Goal: Task Accomplishment & Management: Manage account settings

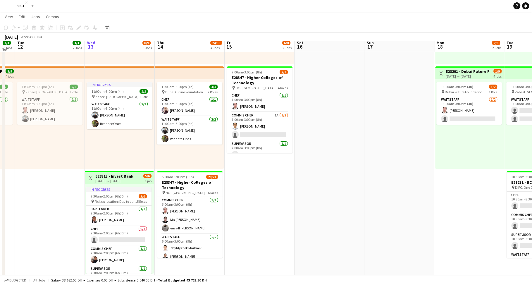
scroll to position [103, 0]
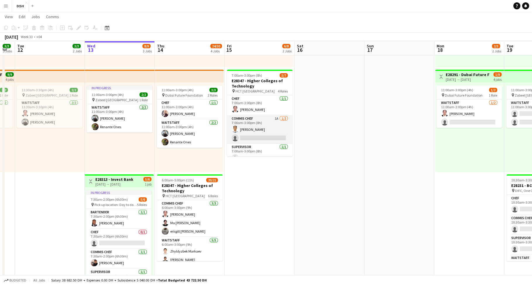
click at [251, 130] on app-card-role "Commis Chef 1A [DATE] 7:00am-3:00pm (8h) [PERSON_NAME] single-neutral-actions" at bounding box center [259, 129] width 65 height 28
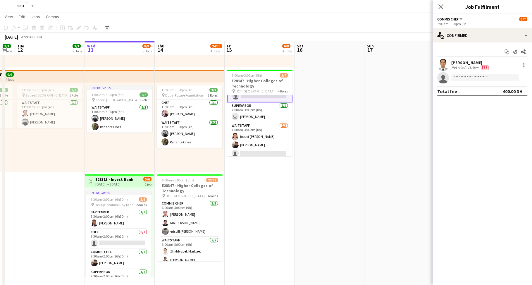
scroll to position [45, 0]
click at [267, 136] on app-card-role "Waitstaff [DATE] 7:00am-3:00pm (8h) joppet [PERSON_NAME] [PERSON_NAME] single-n…" at bounding box center [259, 138] width 65 height 37
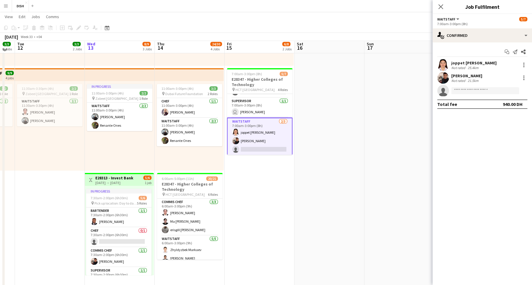
scroll to position [47, 0]
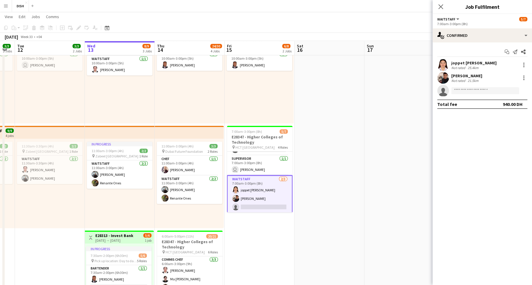
click at [266, 237] on app-date-cell "10:00am-3:00pm (5h) 1/1 pin [GEOGRAPHIC_DATA], [GEOGRAPHIC_DATA] - Al Quoz - Al…" at bounding box center [259, 227] width 70 height 416
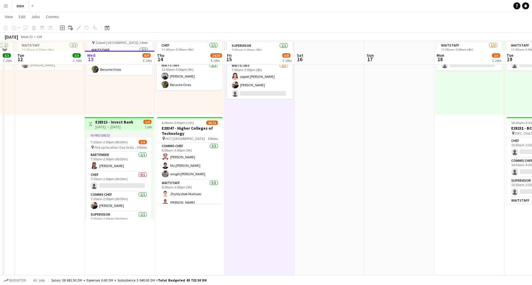
scroll to position [155, 0]
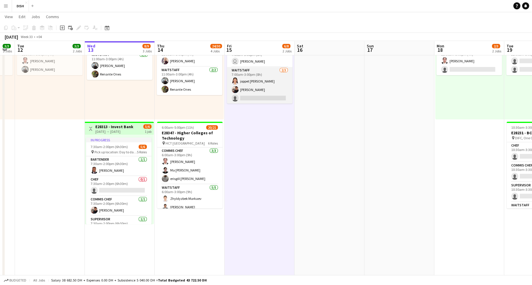
click at [255, 98] on app-card-role "Waitstaff [DATE] 7:00am-3:00pm (8h) joppet [PERSON_NAME] [PERSON_NAME] single-n…" at bounding box center [259, 85] width 65 height 37
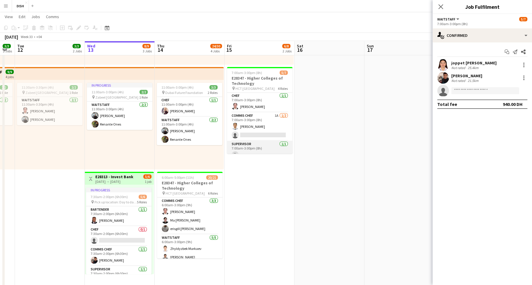
scroll to position [0, 0]
click at [261, 126] on app-card-role "Commis Chef 1A [DATE] 7:00am-3:00pm (8h) [PERSON_NAME] single-neutral-actions" at bounding box center [259, 127] width 65 height 28
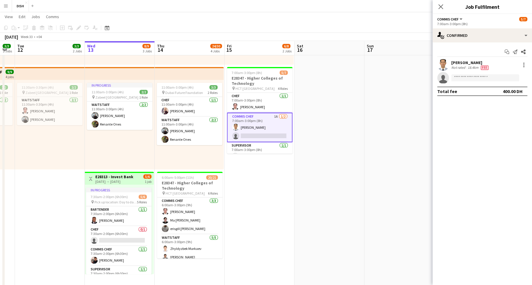
click at [267, 184] on app-date-cell "10:00am-3:00pm (5h) 1/1 pin [GEOGRAPHIC_DATA], [GEOGRAPHIC_DATA] - Al Quoz - Al…" at bounding box center [259, 168] width 70 height 416
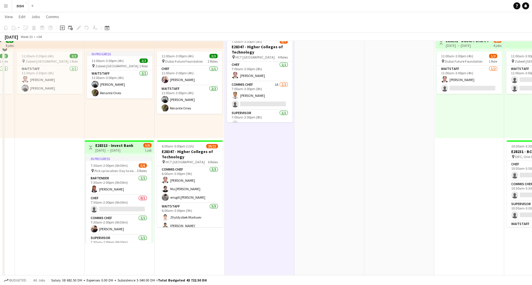
scroll to position [207, 0]
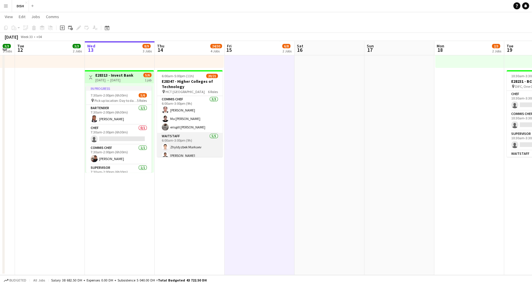
click at [198, 134] on app-card-role "Waitstaff [DATE] 6:00am-3:00pm (9h) [PERSON_NAME] [PERSON_NAME] Toledo [PERSON_…" at bounding box center [189, 160] width 65 height 54
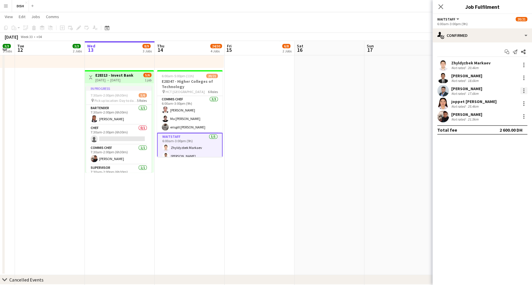
click at [524, 88] on div at bounding box center [523, 90] width 7 height 7
click at [504, 158] on span "Remove" at bounding box center [495, 157] width 18 height 5
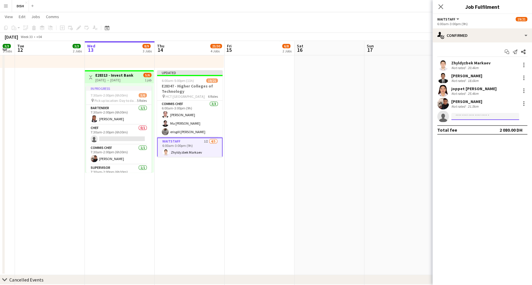
click at [478, 113] on input at bounding box center [485, 116] width 68 height 7
type input "******"
click at [479, 121] on div "[PERSON_NAME] Active [PERSON_NAME][EMAIL_ADDRESS][PERSON_NAME][DOMAIN_NAME] [PH…" at bounding box center [485, 129] width 68 height 19
click at [479, 125] on span "[PERSON_NAME]" at bounding box center [473, 124] width 34 height 5
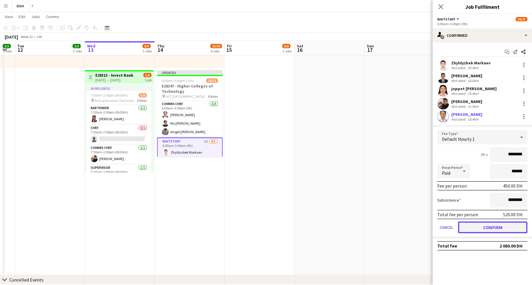
click at [492, 228] on button "Confirm" at bounding box center [492, 227] width 69 height 12
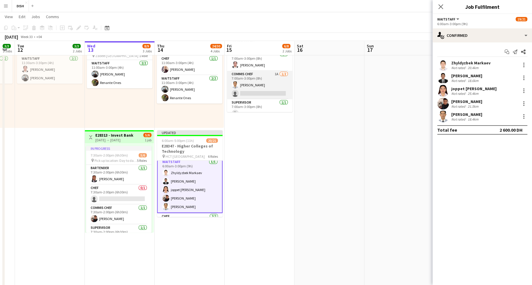
scroll to position [0, 0]
click at [264, 90] on app-card-role "Commis Chef 1A [DATE] 7:00am-3:00pm (8h) [PERSON_NAME] single-neutral-actions" at bounding box center [259, 85] width 65 height 28
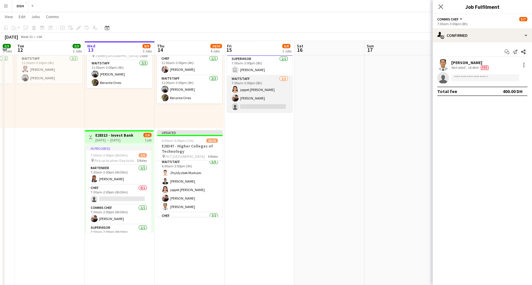
click at [260, 97] on app-card-role "Waitstaff [DATE] 7:00am-3:00pm (8h) joppet [PERSON_NAME] [PERSON_NAME] single-n…" at bounding box center [259, 93] width 65 height 37
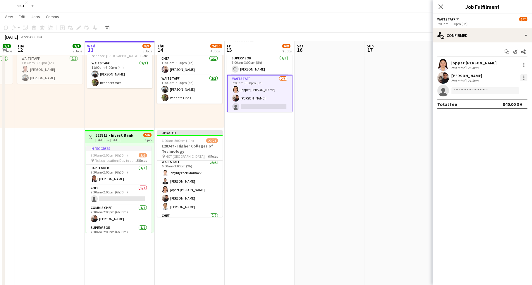
click at [523, 78] on div at bounding box center [523, 77] width 1 height 1
click at [186, 143] on div at bounding box center [266, 142] width 532 height 285
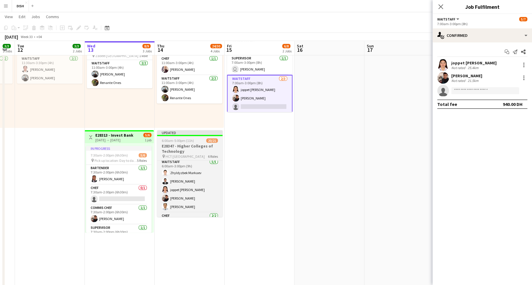
click at [177, 145] on h3 "E28347 - Higher Colleges of Technology" at bounding box center [189, 148] width 65 height 11
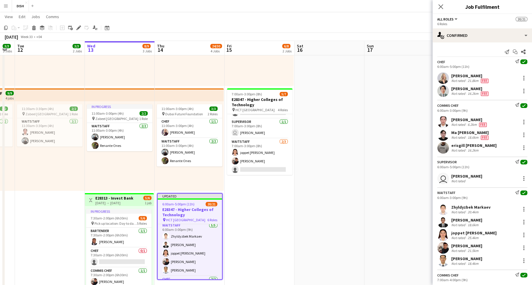
scroll to position [133, 0]
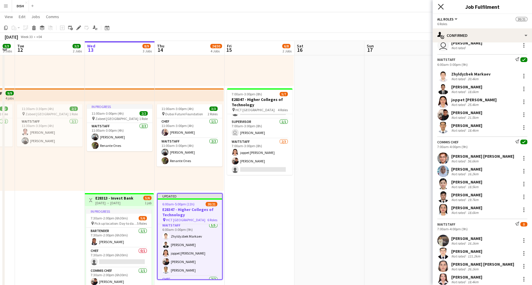
click at [439, 6] on icon at bounding box center [441, 7] width 6 height 6
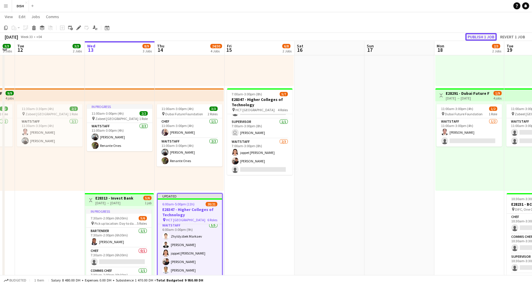
click at [480, 37] on button "Publish 1 job" at bounding box center [480, 37] width 31 height 8
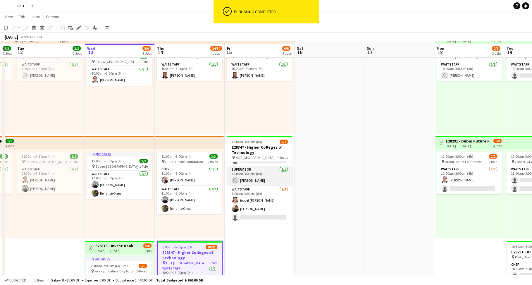
scroll to position [101, 0]
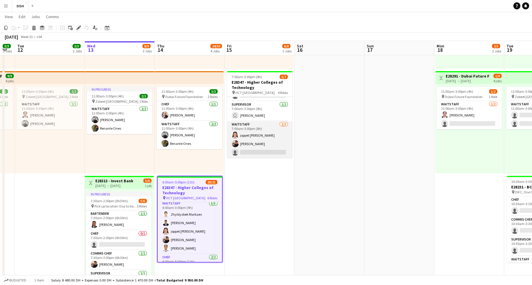
click at [264, 142] on app-card-role "Waitstaff [DATE] 7:00am-3:00pm (8h) joppet [PERSON_NAME] [PERSON_NAME] single-n…" at bounding box center [259, 139] width 65 height 37
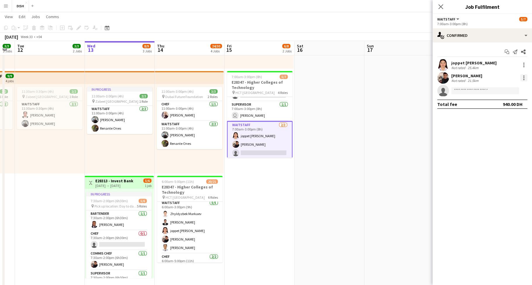
click at [523, 77] on div at bounding box center [523, 77] width 1 height 1
click at [466, 91] on div at bounding box center [266, 142] width 532 height 285
click at [465, 92] on input at bounding box center [485, 90] width 68 height 7
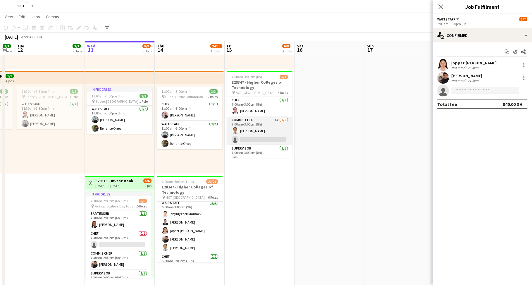
scroll to position [0, 0]
click at [267, 128] on app-card-role "Commis Chef 1A [DATE] 7:00am-3:00pm (8h) [PERSON_NAME] single-neutral-actions" at bounding box center [259, 131] width 65 height 28
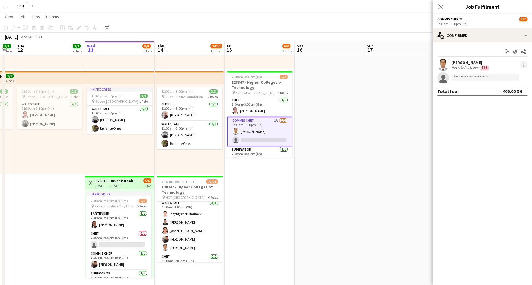
click at [523, 65] on div at bounding box center [523, 64] width 7 height 7
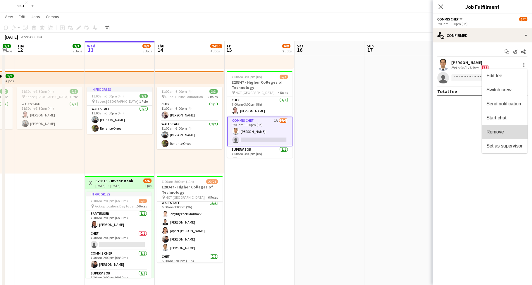
click at [514, 130] on span "Remove" at bounding box center [504, 131] width 36 height 5
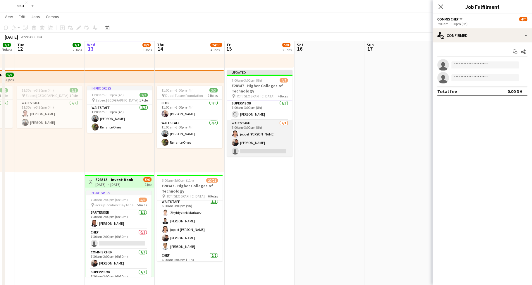
scroll to position [103, 0]
click at [261, 134] on app-card-role "Waitstaff [DATE] 7:00am-3:00pm (8h) joppet [PERSON_NAME] [PERSON_NAME] single-n…" at bounding box center [259, 138] width 65 height 37
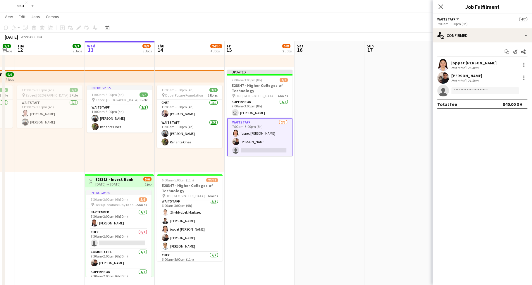
scroll to position [49, 0]
click at [523, 79] on div at bounding box center [523, 77] width 7 height 7
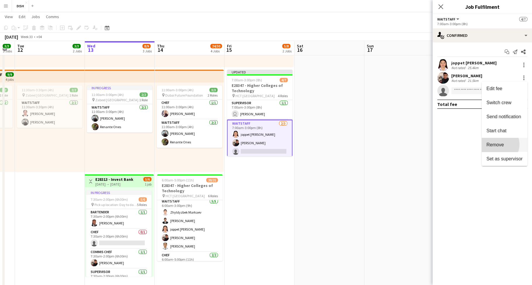
click at [504, 144] on span "Remove" at bounding box center [495, 144] width 18 height 5
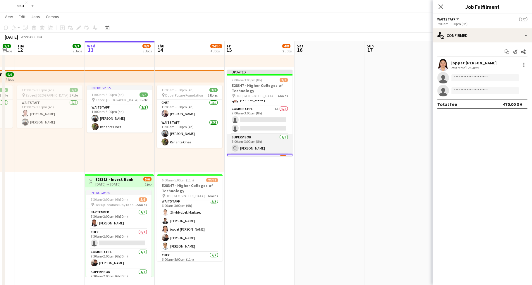
scroll to position [7, 0]
click at [258, 126] on app-card-role "Commis Chef 1A 0/2 7:00am-3:00pm (8h) single-neutral-actions single-neutral-act…" at bounding box center [259, 127] width 65 height 28
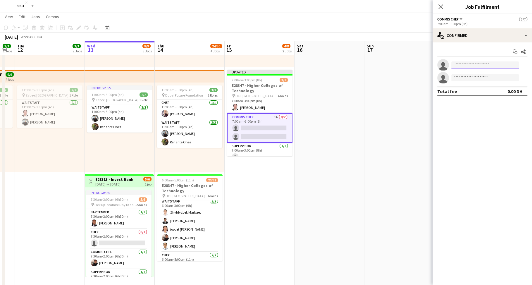
click at [470, 63] on input at bounding box center [485, 64] width 68 height 7
type input "*"
type input "*****"
click at [478, 76] on span "[EMAIL_ADDRESS][DOMAIN_NAME]" at bounding box center [485, 78] width 58 height 5
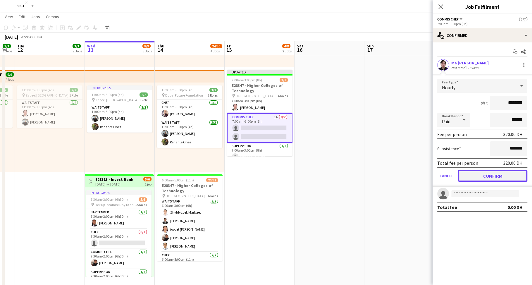
click at [503, 174] on button "Confirm" at bounding box center [492, 176] width 69 height 12
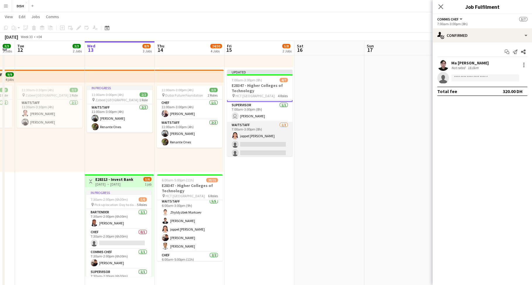
scroll to position [50, 0]
click at [263, 139] on app-card-role "Waitstaff [DATE] 7:00am-3:00pm (8h) [PERSON_NAME] single-neutral-actions single…" at bounding box center [259, 138] width 65 height 37
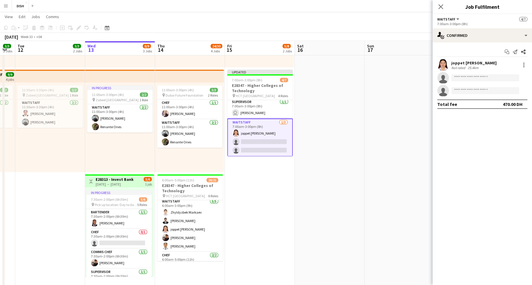
scroll to position [49, 0]
click at [477, 78] on input at bounding box center [485, 77] width 68 height 7
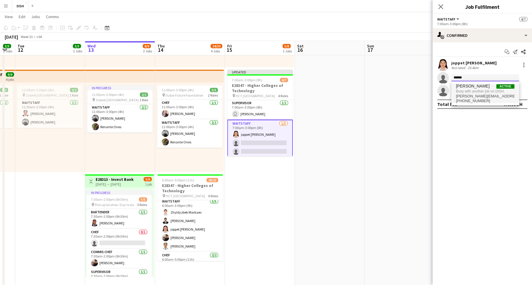
type input "******"
click at [479, 89] on span "Busy with another job on DISH." at bounding box center [485, 91] width 58 height 5
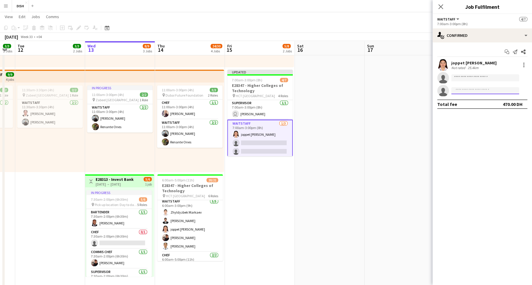
click at [478, 91] on input at bounding box center [485, 90] width 68 height 7
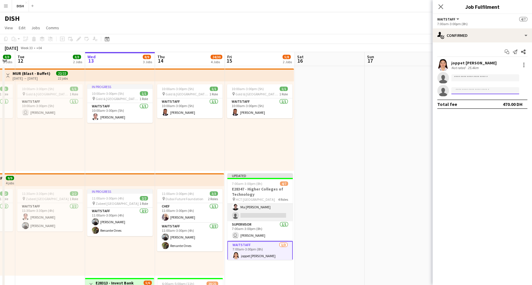
scroll to position [24, 0]
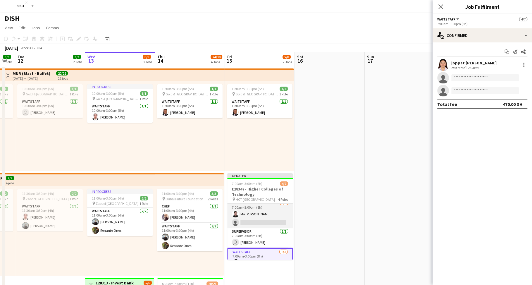
click at [259, 213] on app-card-role "Commis Chef [DATE] 7:00am-3:00pm (8h) Ma [PERSON_NAME] single-neutral-actions" at bounding box center [259, 214] width 65 height 28
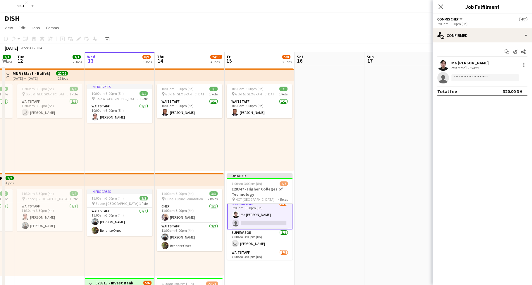
scroll to position [24, 0]
click at [523, 61] on div at bounding box center [523, 64] width 7 height 7
click at [504, 133] on span "Remove" at bounding box center [495, 131] width 18 height 5
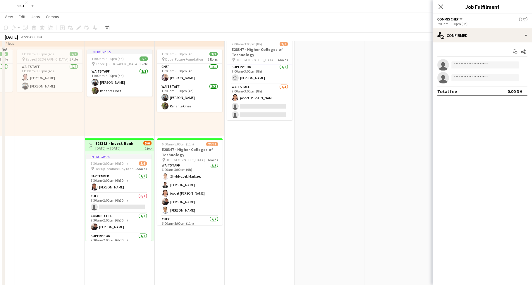
scroll to position [94, 0]
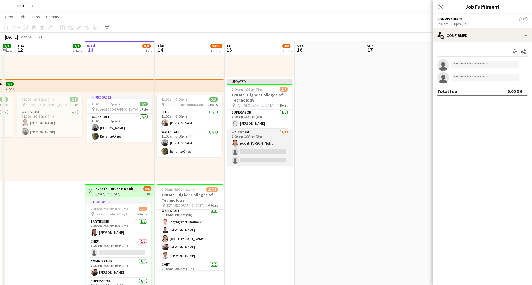
click at [265, 153] on app-card-role "Waitstaff [DATE] 7:00am-3:00pm (8h) [PERSON_NAME] single-neutral-actions single…" at bounding box center [259, 147] width 65 height 37
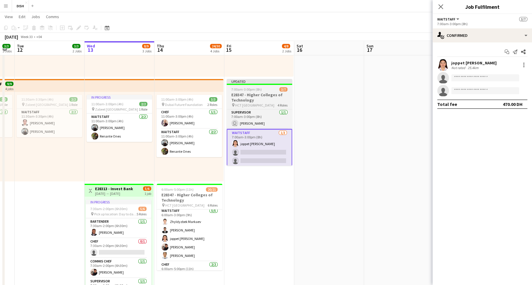
click at [262, 92] on h3 "E28347 - Higher Colleges of Technology" at bounding box center [259, 97] width 65 height 11
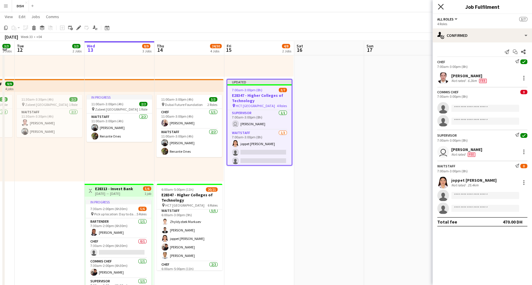
click at [439, 5] on icon "Close pop-in" at bounding box center [441, 7] width 6 height 6
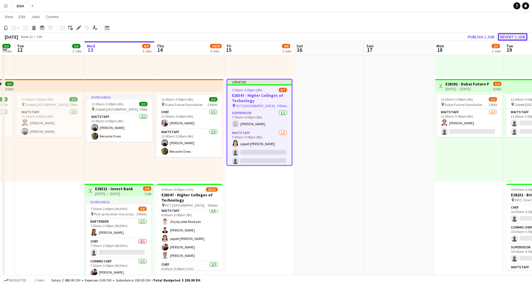
click at [511, 36] on button "Revert 1 job" at bounding box center [512, 37] width 30 height 8
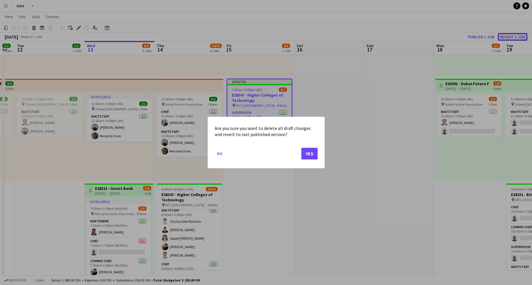
scroll to position [0, 0]
click at [307, 156] on button "Yes" at bounding box center [309, 154] width 16 height 12
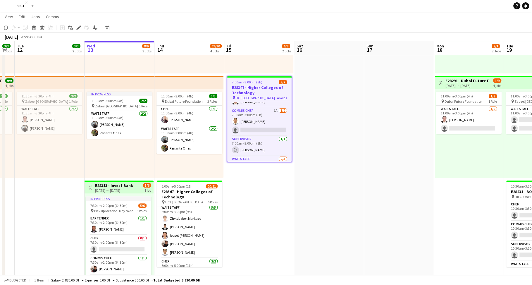
scroll to position [45, 0]
click at [335, 154] on app-date-cell at bounding box center [329, 177] width 70 height 416
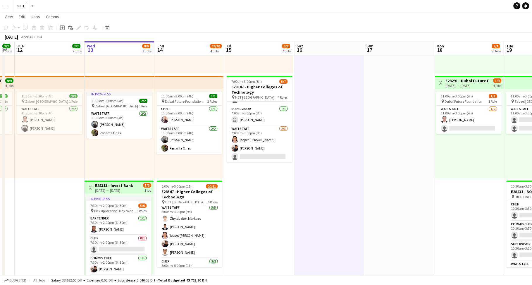
scroll to position [44, 0]
